Goal: Navigation & Orientation: Understand site structure

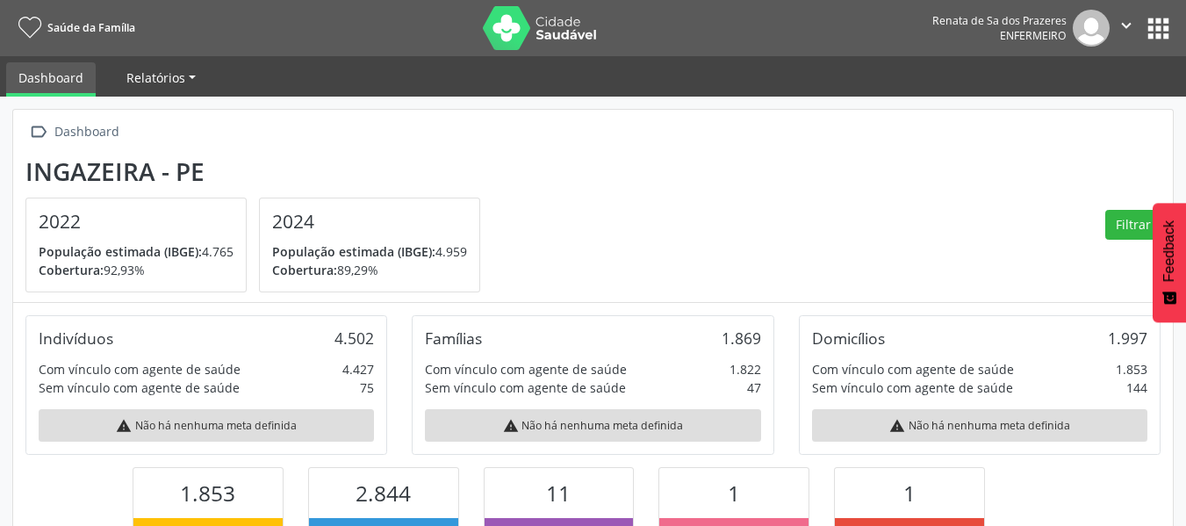
click at [177, 78] on span "Relatórios" at bounding box center [155, 77] width 59 height 17
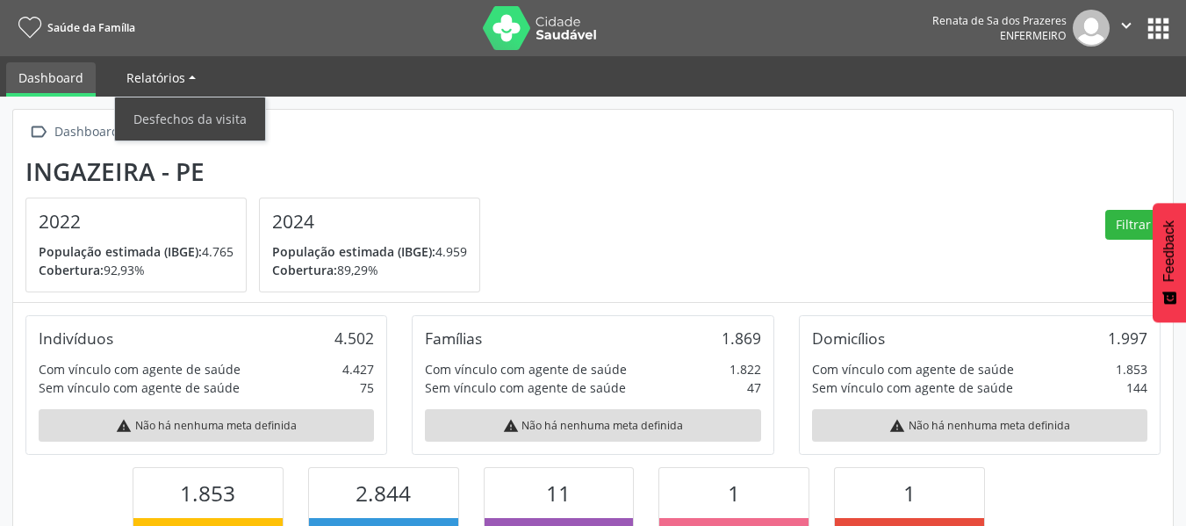
click at [177, 78] on span "Relatórios" at bounding box center [155, 77] width 59 height 17
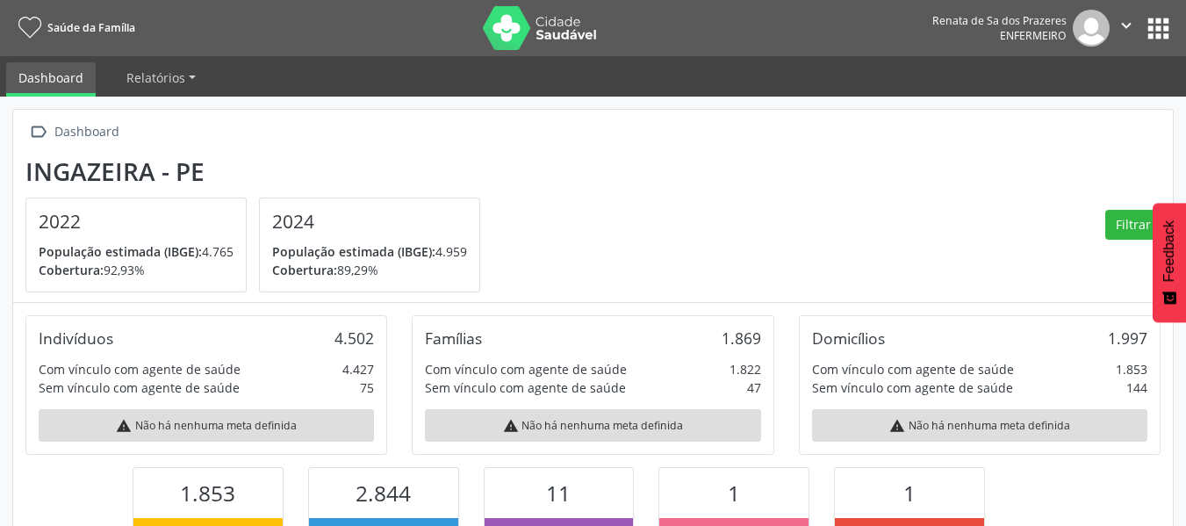
scroll to position [291, 387]
click at [90, 77] on link "Dashboard" at bounding box center [51, 79] width 90 height 34
click at [42, 32] on link "Saúde da Família" at bounding box center [73, 27] width 123 height 29
drag, startPoint x: 18, startPoint y: 96, endPoint x: 29, endPoint y: 75, distance: 23.5
click at [19, 93] on link "Dashboard" at bounding box center [51, 79] width 90 height 34
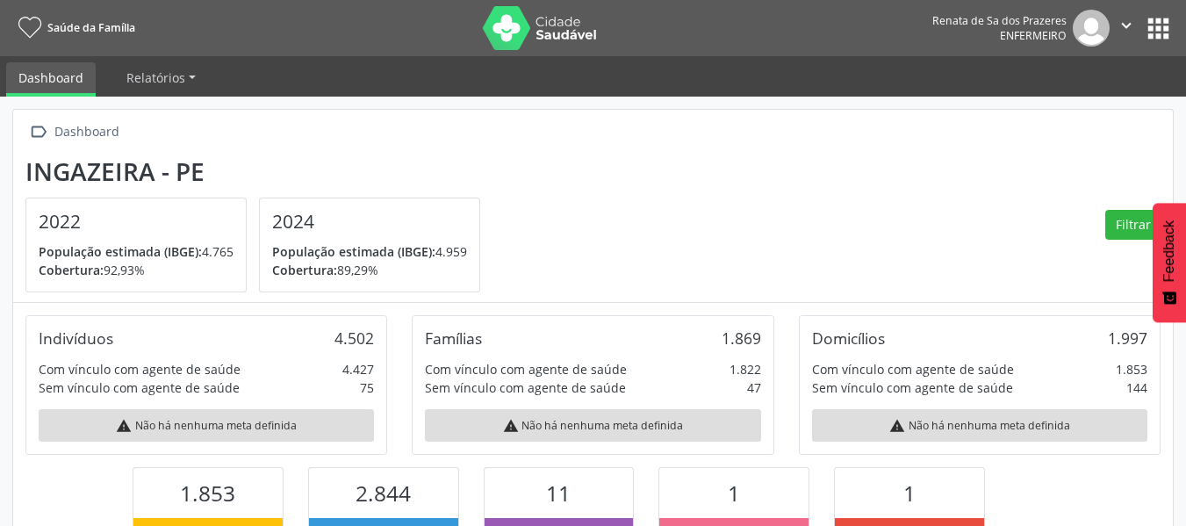
click at [30, 75] on link "Dashboard" at bounding box center [51, 79] width 90 height 34
click at [1179, 23] on nav "Saúde da Família Renata de Sa dos Prazeres Enfermeiro  Configurações Sair apps" at bounding box center [593, 28] width 1186 height 56
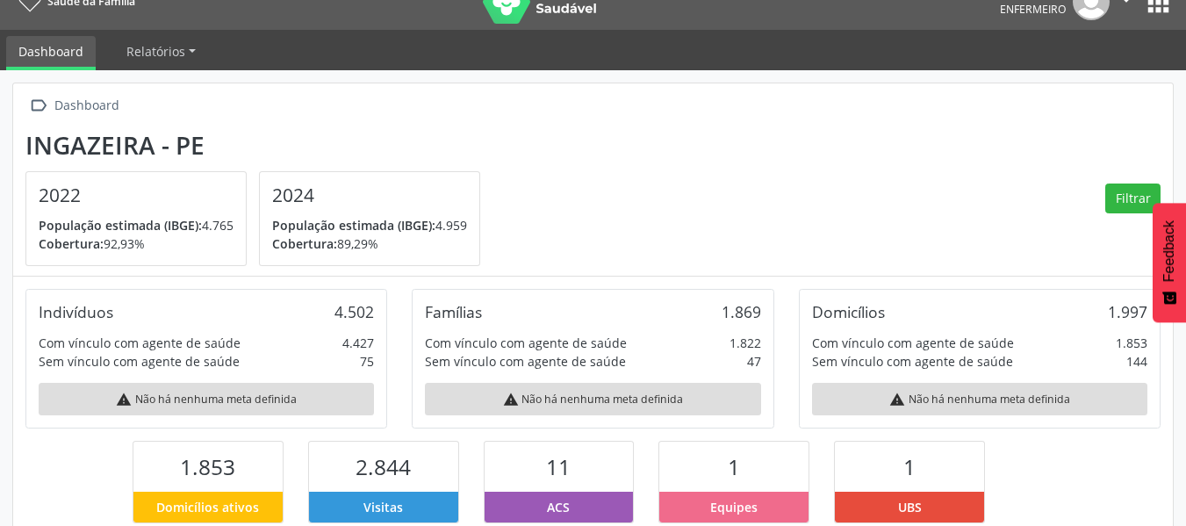
scroll to position [0, 0]
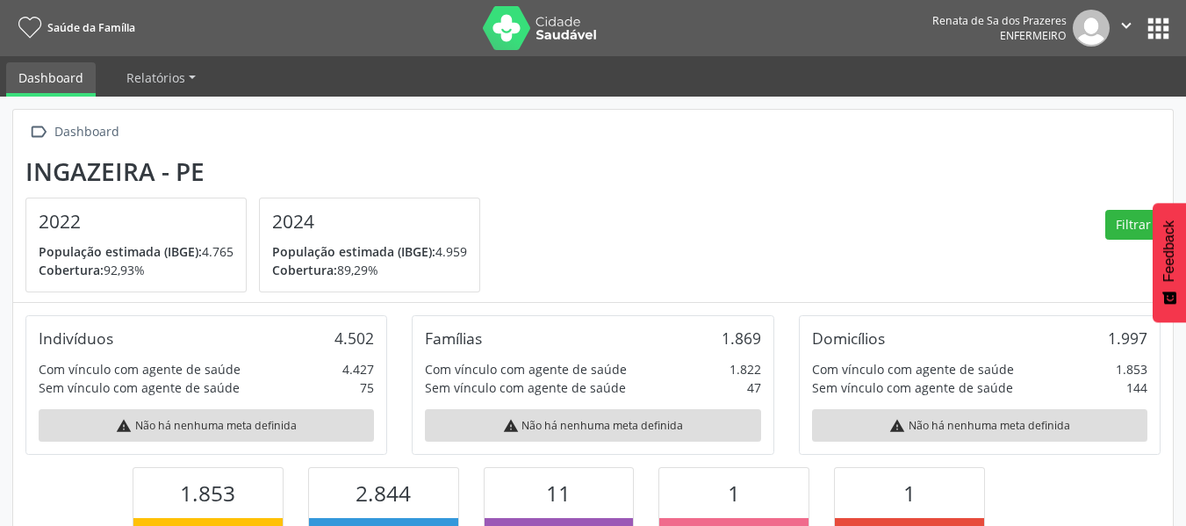
click at [1156, 27] on button "apps" at bounding box center [1158, 28] width 31 height 31
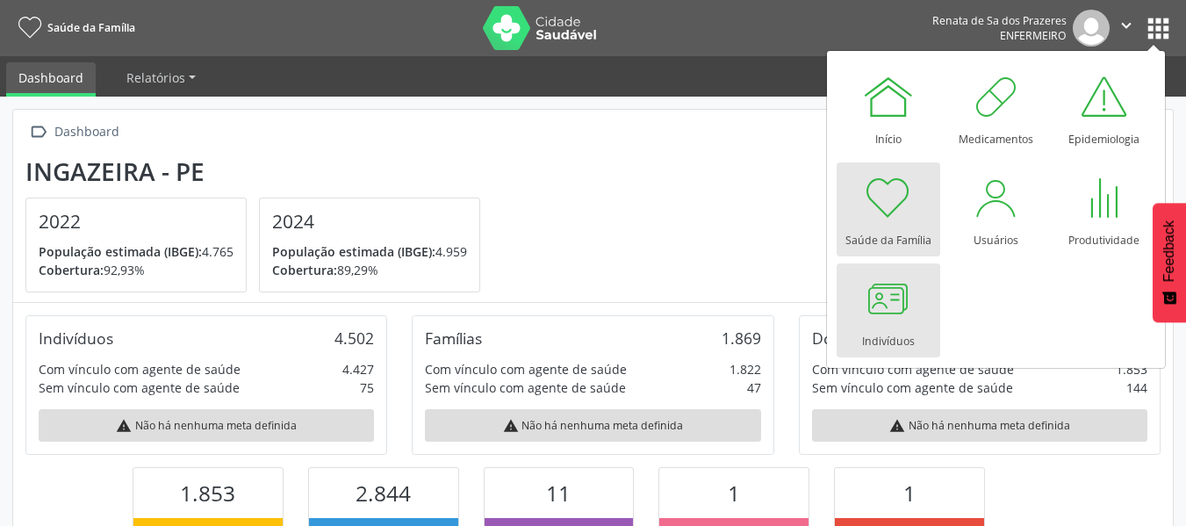
click at [908, 309] on div at bounding box center [888, 298] width 53 height 53
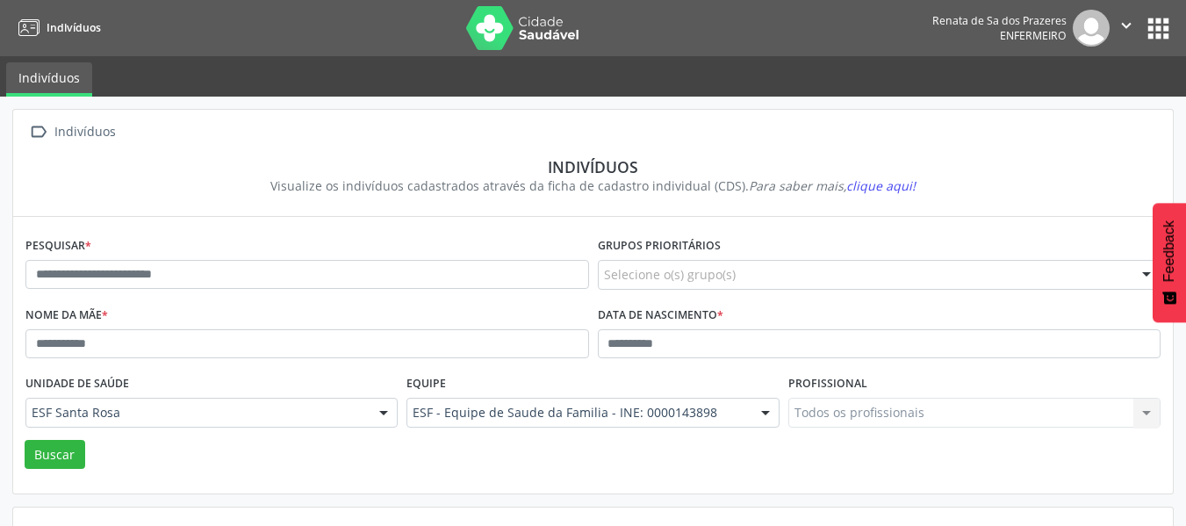
click at [43, 88] on link "Indivíduos" at bounding box center [49, 79] width 86 height 34
drag, startPoint x: 1165, startPoint y: 30, endPoint x: 1155, endPoint y: 30, distance: 10.5
click at [1162, 30] on button "apps" at bounding box center [1158, 28] width 31 height 31
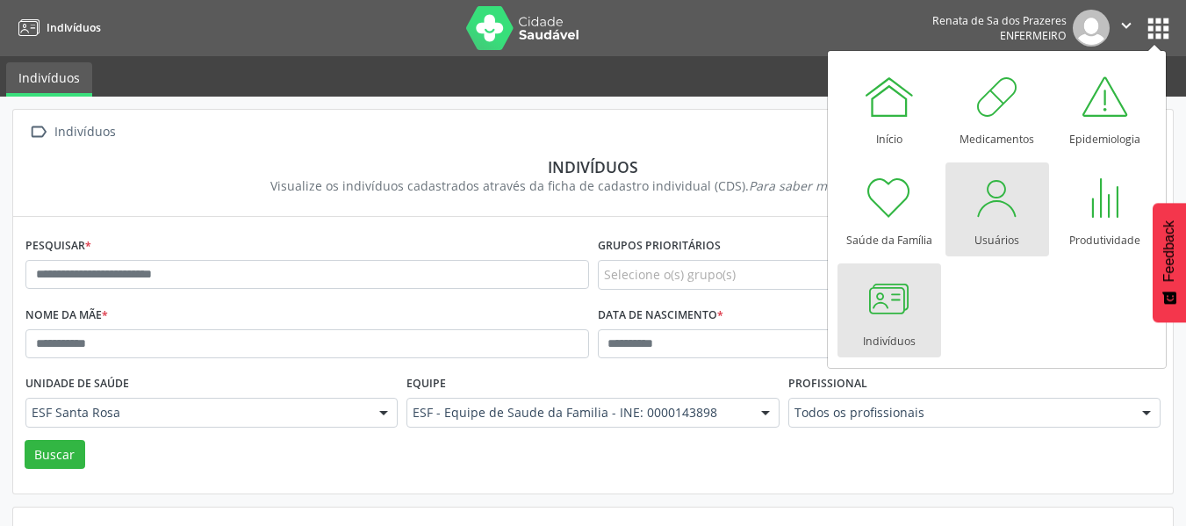
click at [988, 232] on div "Usuários" at bounding box center [996, 236] width 45 height 24
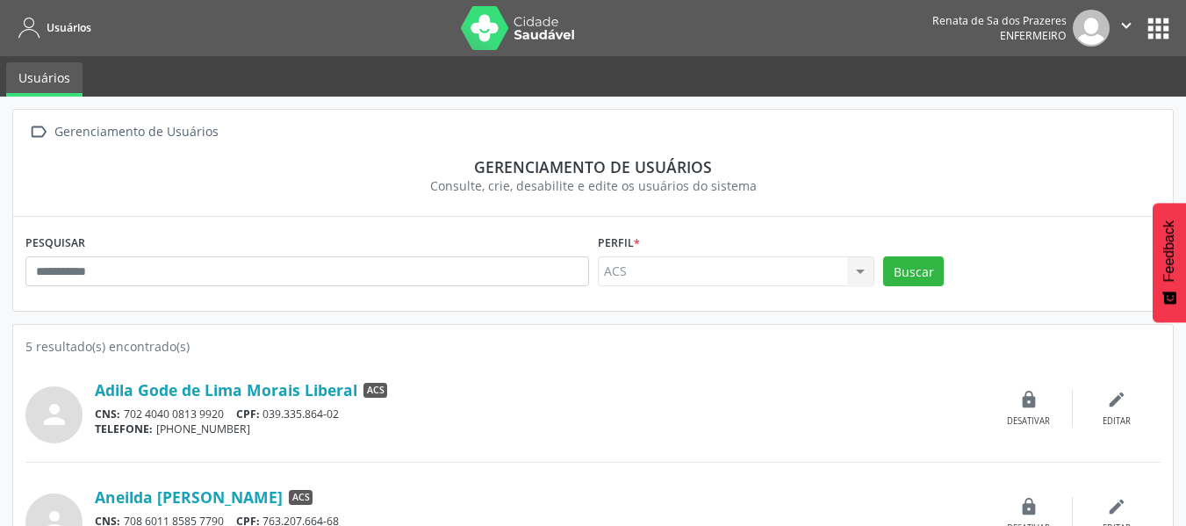
click at [1136, 28] on button "" at bounding box center [1125, 28] width 33 height 37
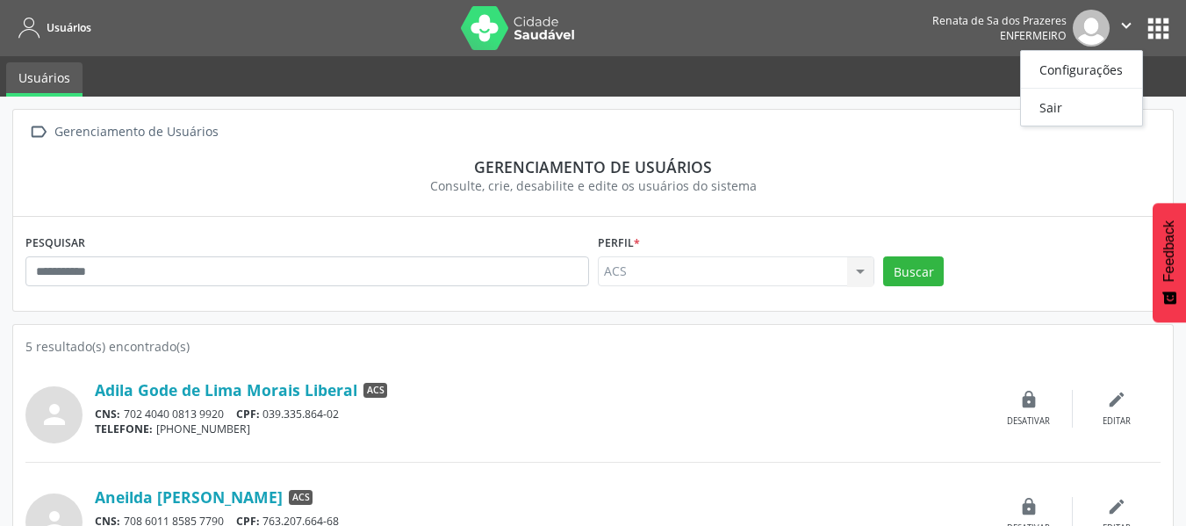
click at [1158, 23] on button "apps" at bounding box center [1158, 28] width 31 height 31
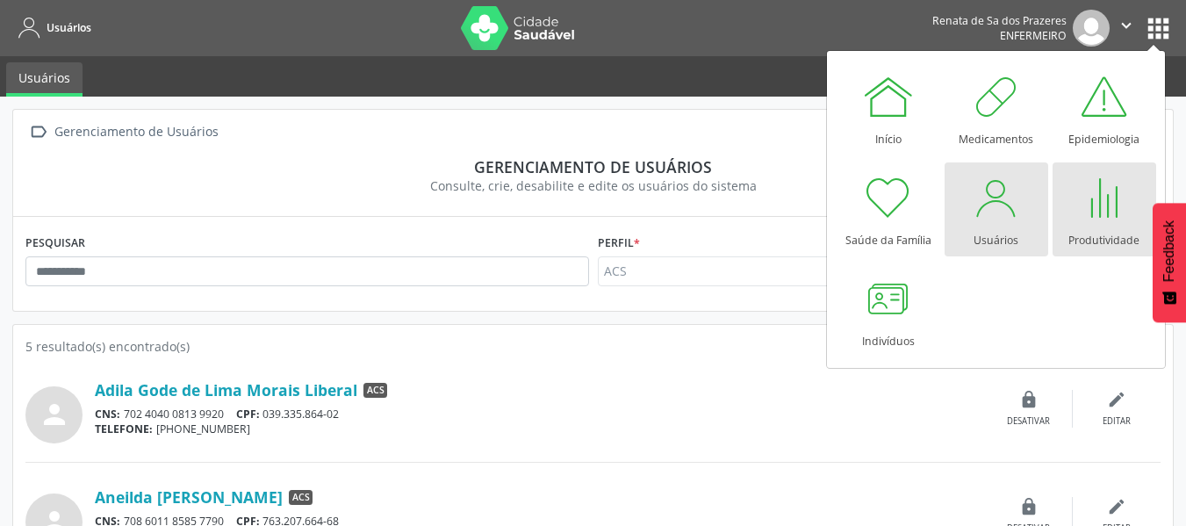
click at [1118, 240] on div "Produtividade" at bounding box center [1103, 236] width 71 height 24
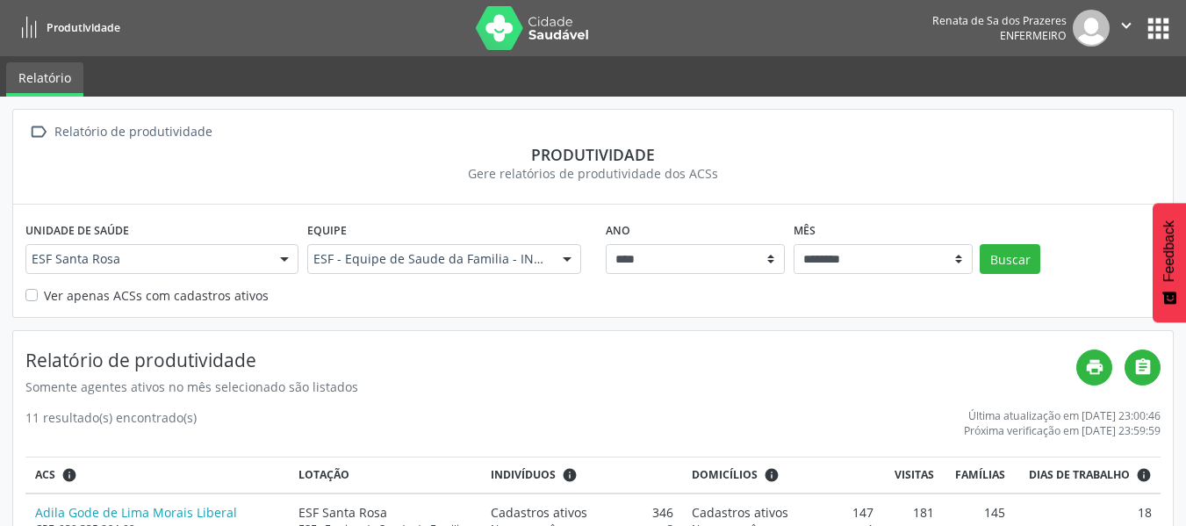
click at [1147, 25] on button "apps" at bounding box center [1158, 28] width 31 height 31
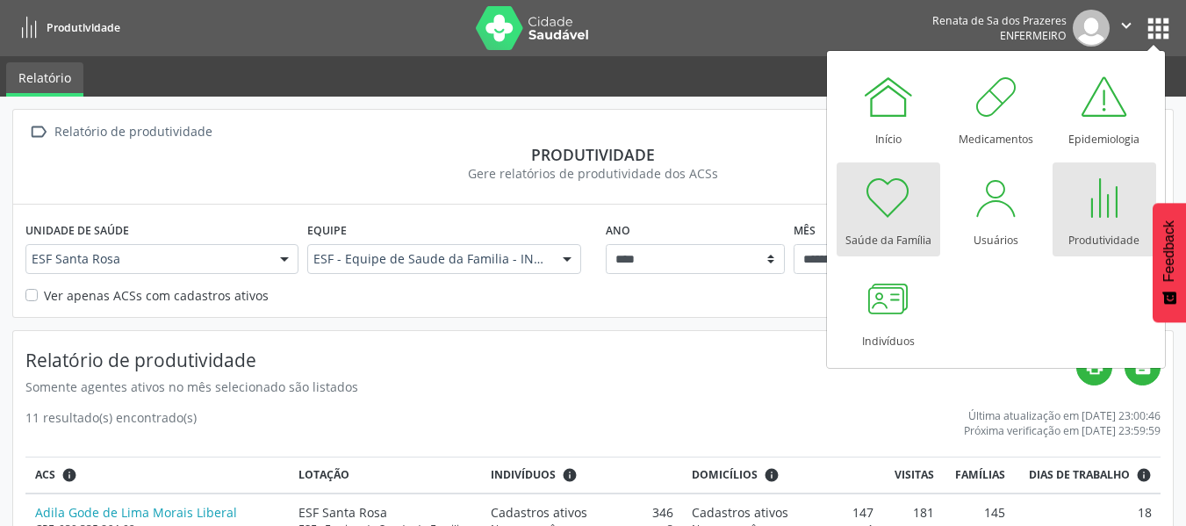
click at [880, 224] on div "Saúde da Família" at bounding box center [888, 236] width 86 height 24
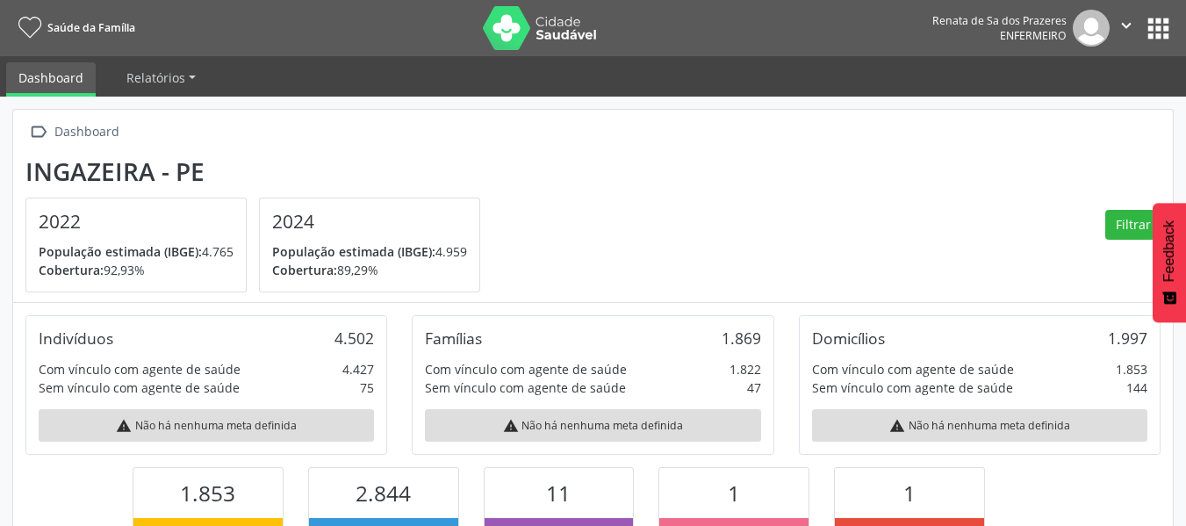
click at [142, 95] on li "Relatórios Desfechos da visita" at bounding box center [161, 79] width 94 height 34
click at [156, 82] on span "Relatórios" at bounding box center [155, 77] width 59 height 17
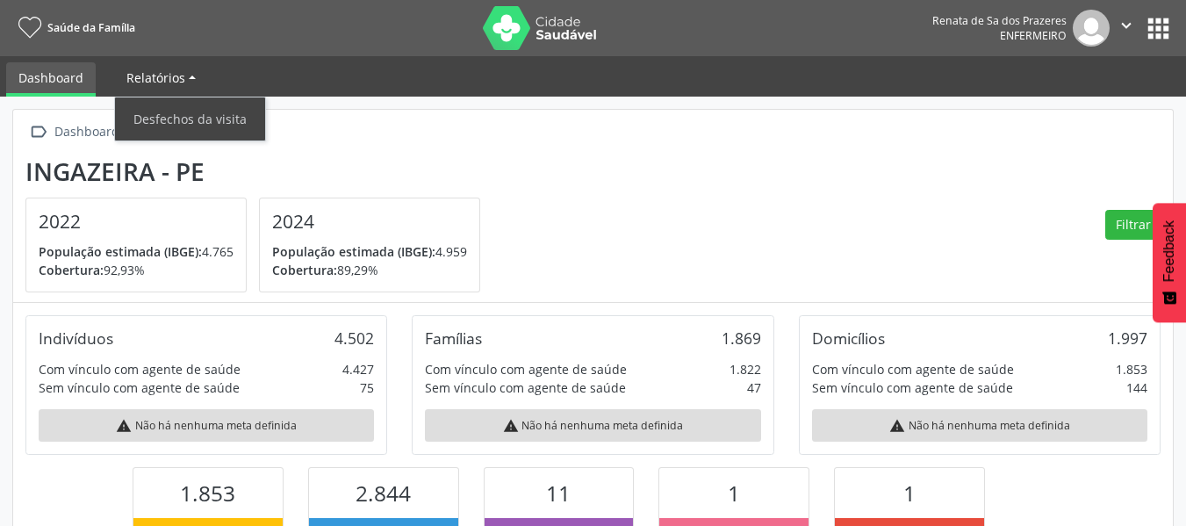
click at [156, 82] on span "Relatórios" at bounding box center [155, 77] width 59 height 17
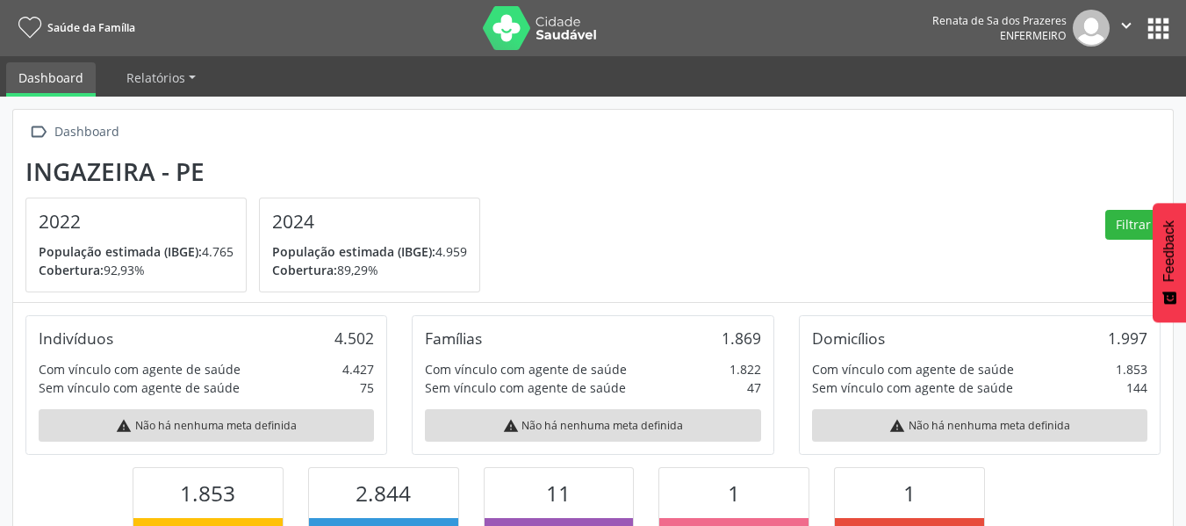
click at [1067, 29] on div "Renata de Sa dos Prazeres Enfermeiro" at bounding box center [1020, 28] width 177 height 37
click at [1123, 32] on icon "" at bounding box center [1125, 25] width 19 height 19
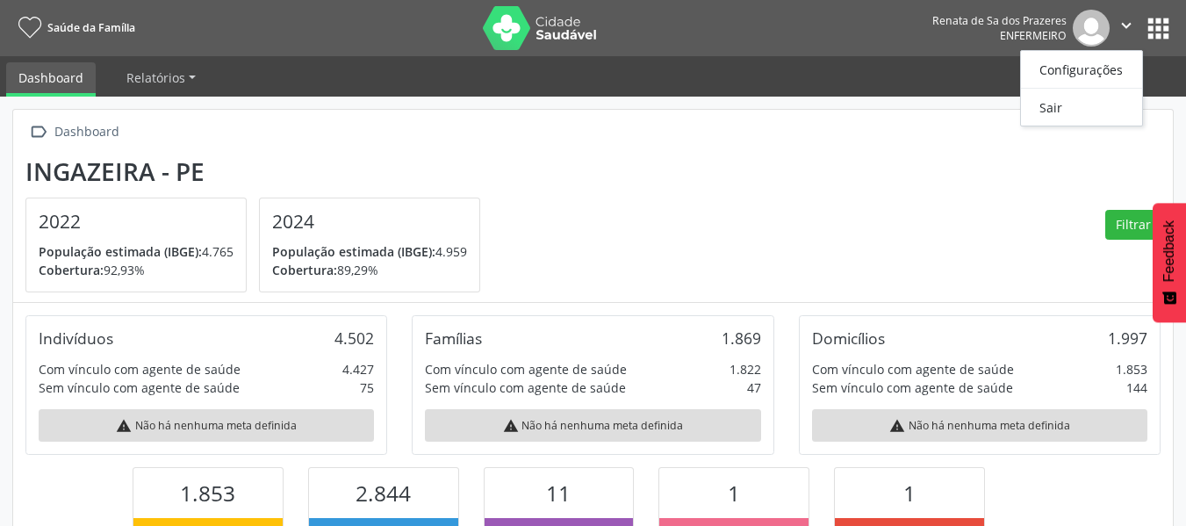
click at [1178, 20] on nav "Saúde da Família Renata de Sa dos Prazeres Enfermeiro  Configurações Sair apps" at bounding box center [593, 28] width 1186 height 56
click at [1171, 25] on button "apps" at bounding box center [1158, 28] width 31 height 31
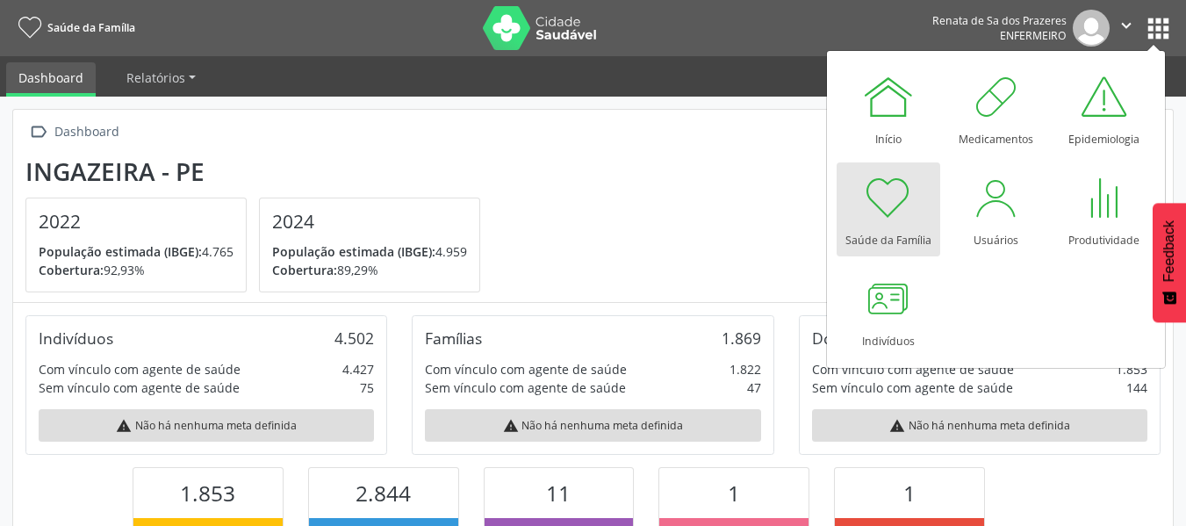
click at [1166, 28] on button "apps" at bounding box center [1158, 28] width 31 height 31
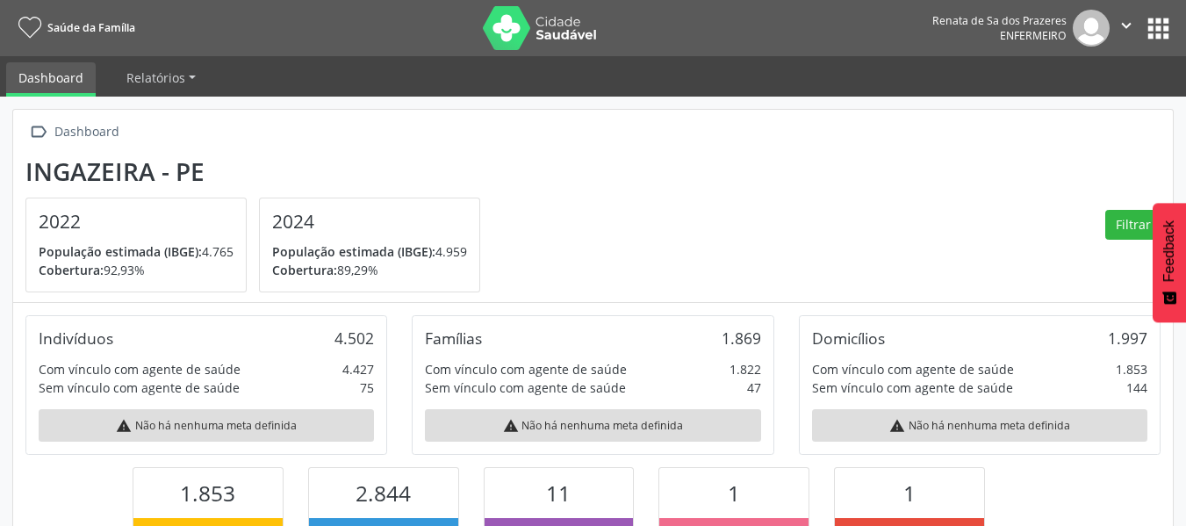
click at [1146, 25] on button "apps" at bounding box center [1158, 28] width 31 height 31
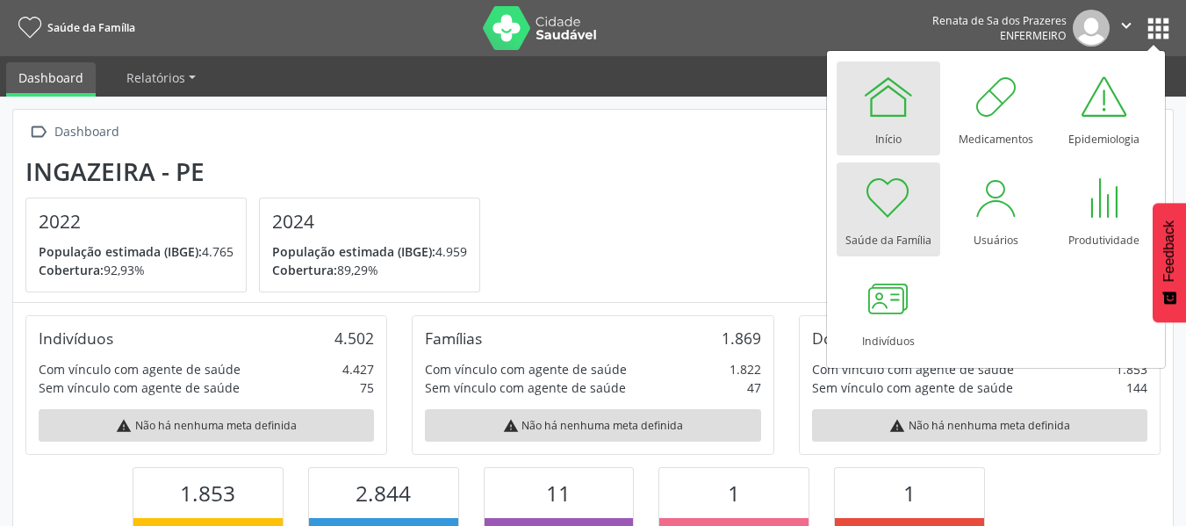
click at [918, 95] on link "Início" at bounding box center [888, 108] width 104 height 94
